Goal: Find specific page/section: Find specific page/section

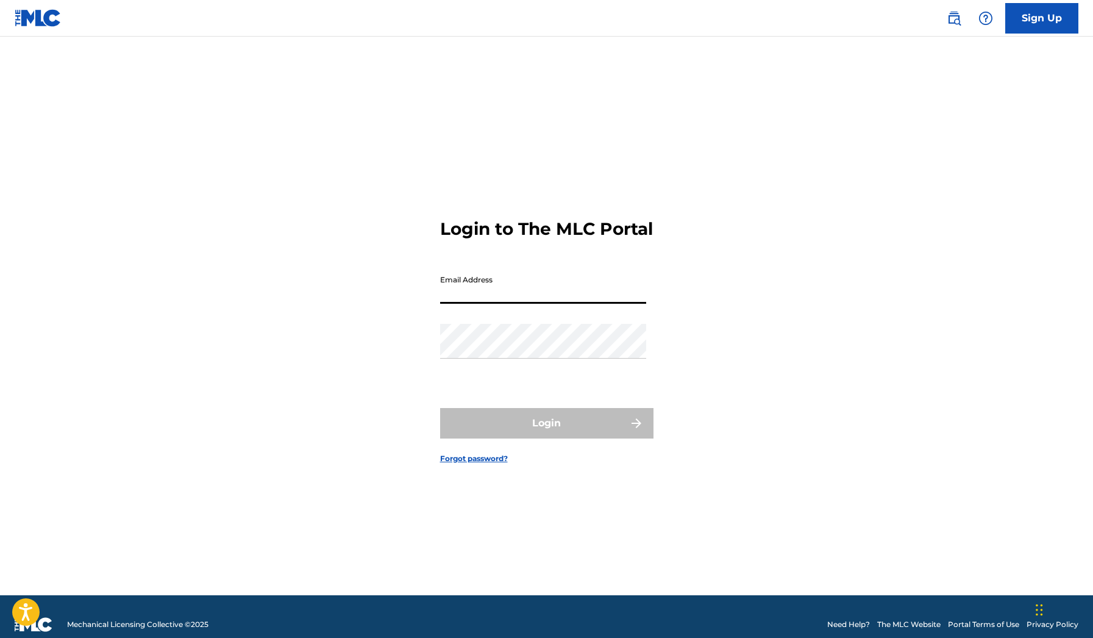
type input "[EMAIL_ADDRESS][DOMAIN_NAME]"
click at [546, 434] on button "Login" at bounding box center [546, 423] width 213 height 30
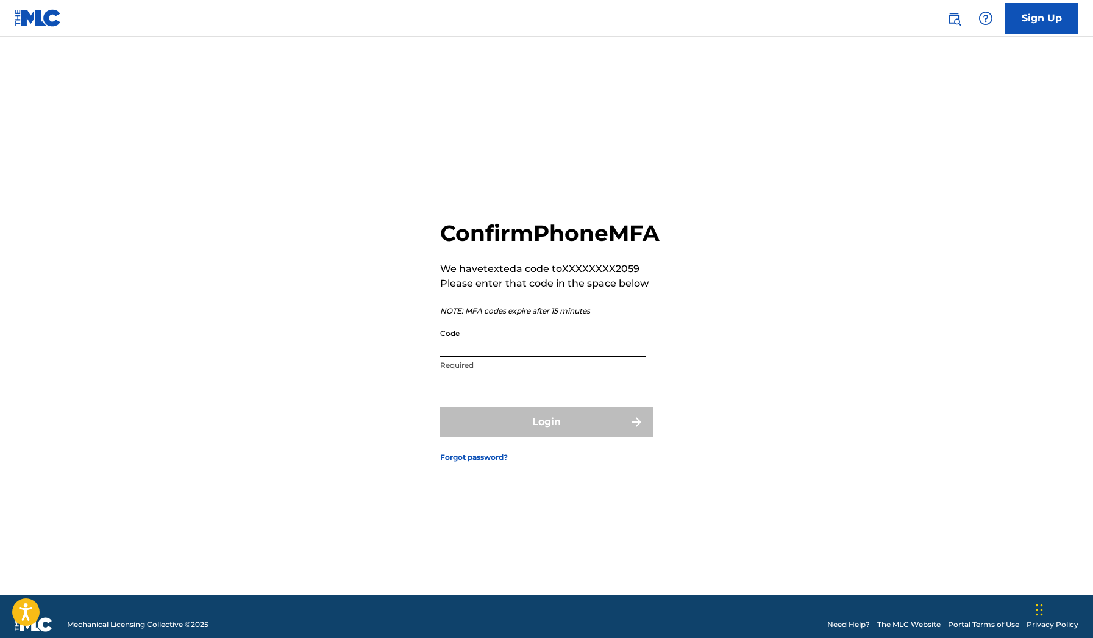
click at [542, 357] on input "Code" at bounding box center [543, 340] width 206 height 35
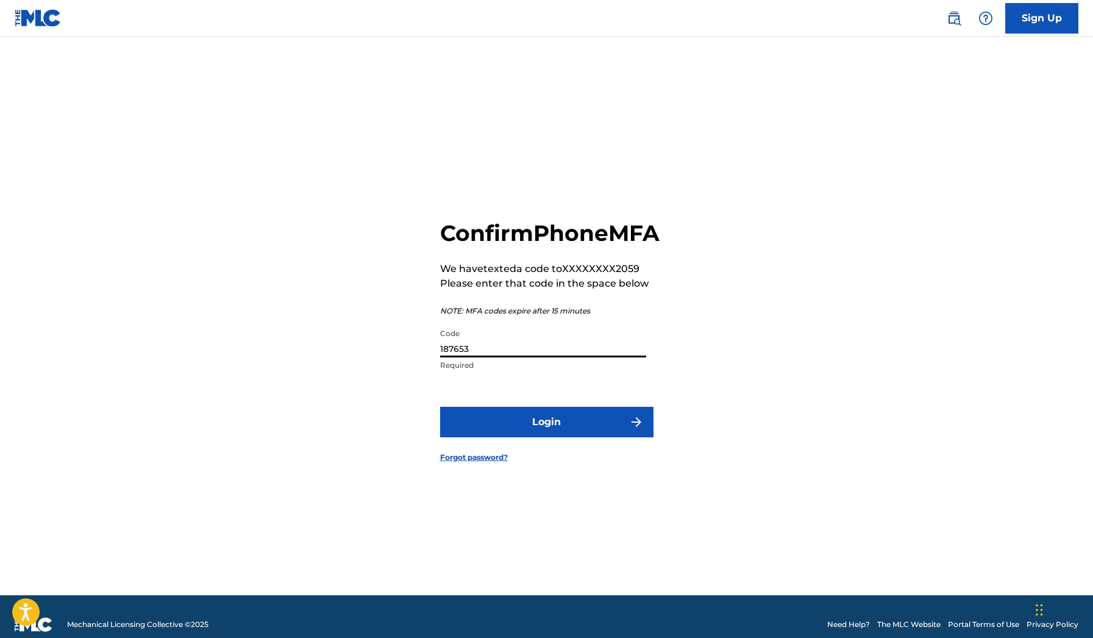
type input "187653"
click at [546, 435] on button "Login" at bounding box center [546, 422] width 213 height 30
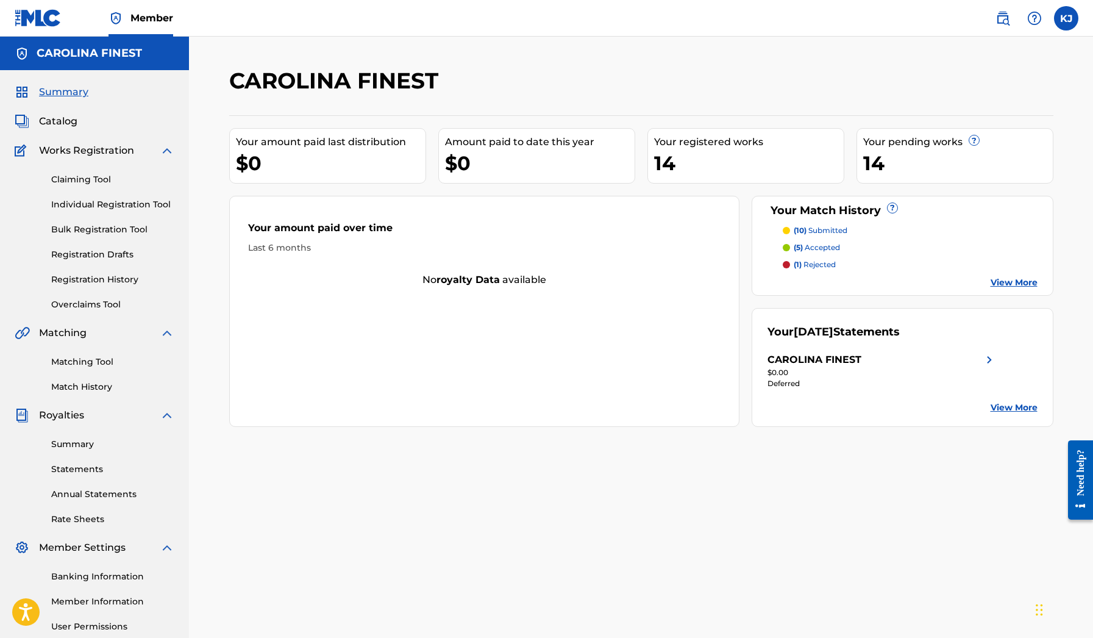
click at [67, 126] on span "Catalog" at bounding box center [58, 121] width 38 height 15
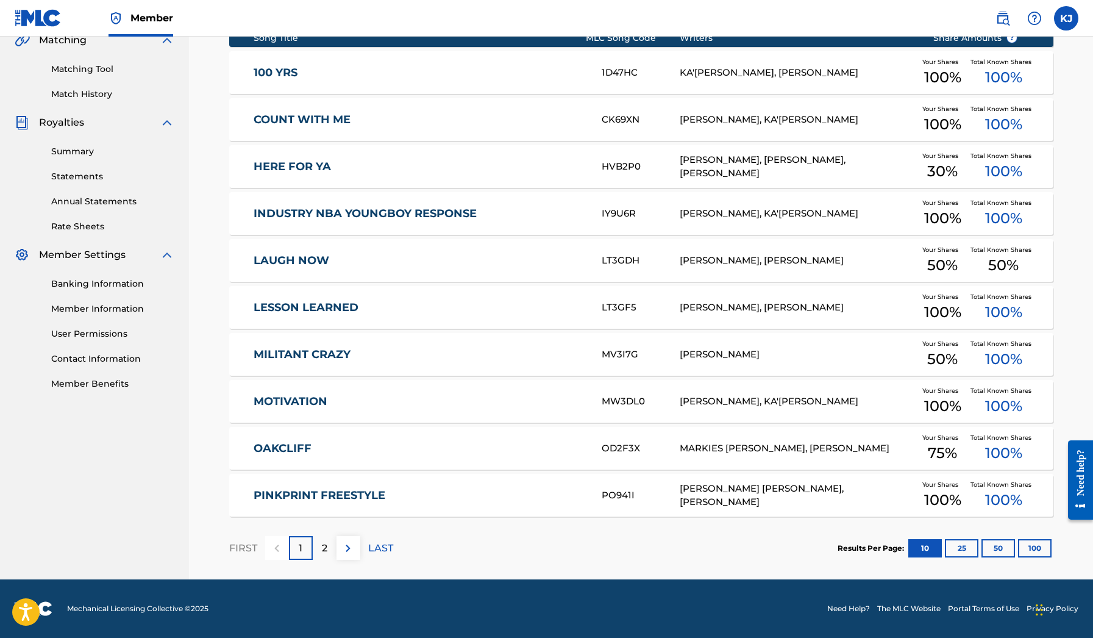
click at [351, 545] on img at bounding box center [348, 548] width 15 height 15
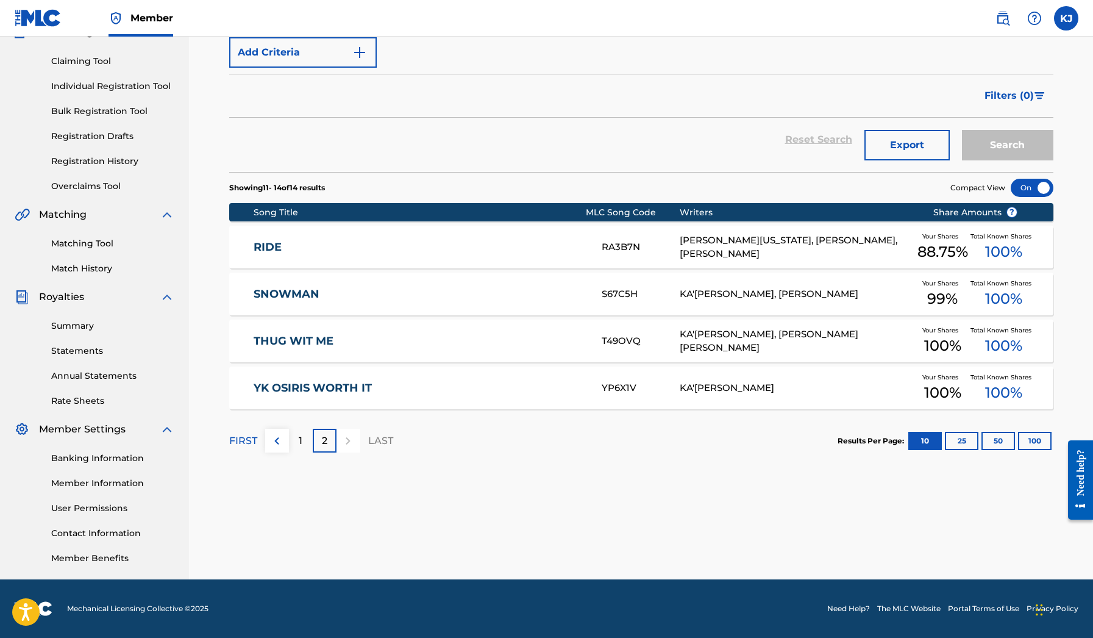
click at [280, 459] on div "FIRST 1 2 LAST" at bounding box center [311, 440] width 164 height 63
click at [268, 437] on button at bounding box center [277, 441] width 24 height 24
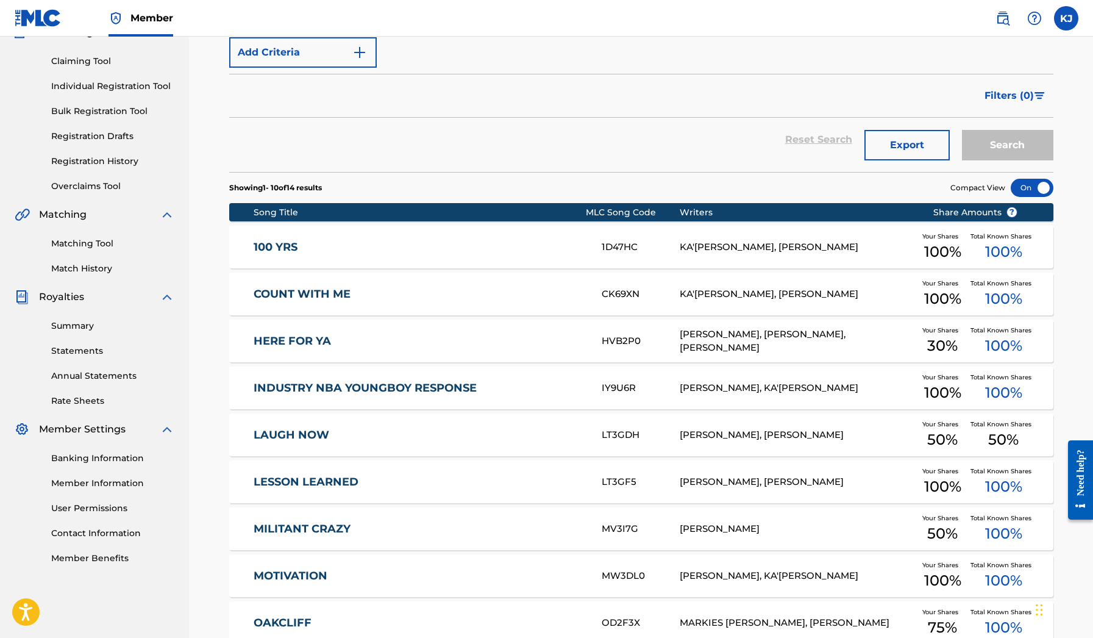
click at [73, 322] on link "Summary" at bounding box center [112, 326] width 123 height 13
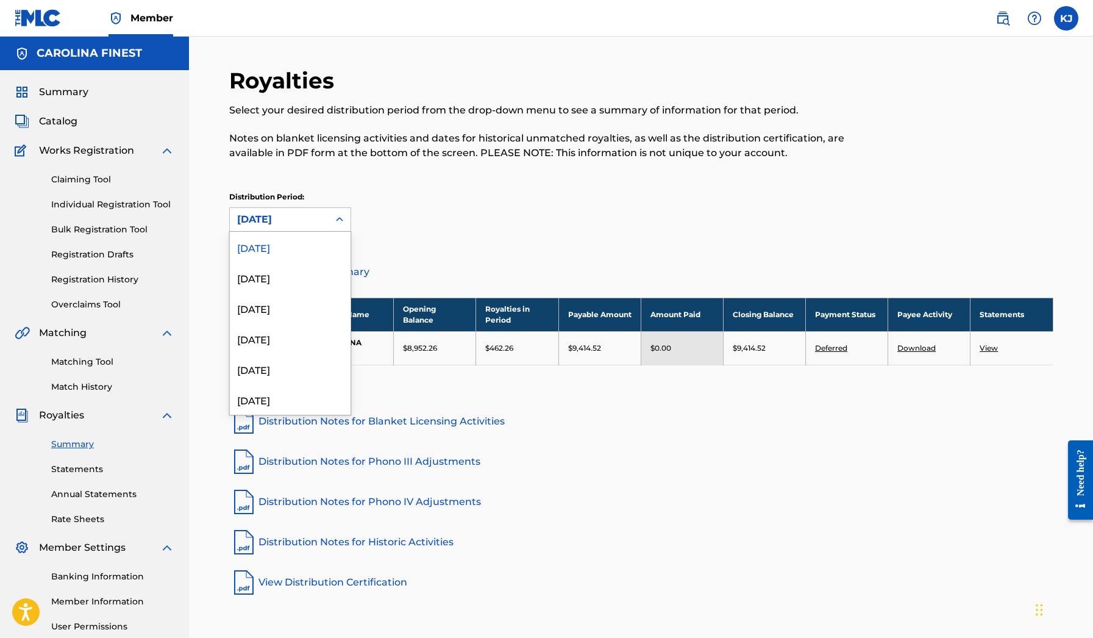
click at [280, 216] on div "[DATE]" at bounding box center [279, 219] width 84 height 15
click at [287, 272] on div "[DATE]" at bounding box center [290, 277] width 121 height 30
click at [284, 218] on div "[DATE]" at bounding box center [279, 219] width 84 height 15
click at [319, 240] on div "[DATE]" at bounding box center [290, 247] width 121 height 30
